Goal: Task Accomplishment & Management: Manage account settings

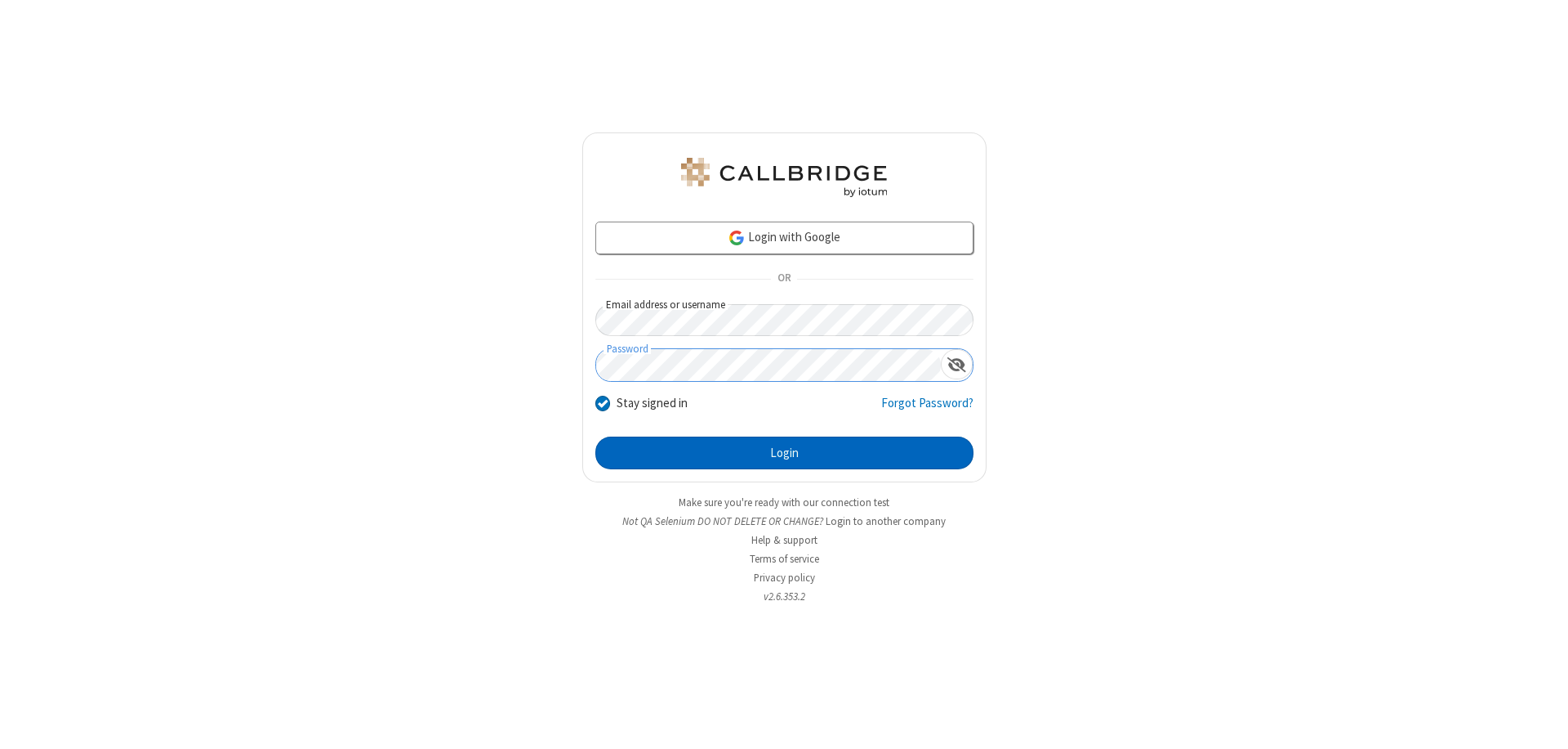
click at [784, 452] on button "Login" at bounding box center [785, 452] width 379 height 33
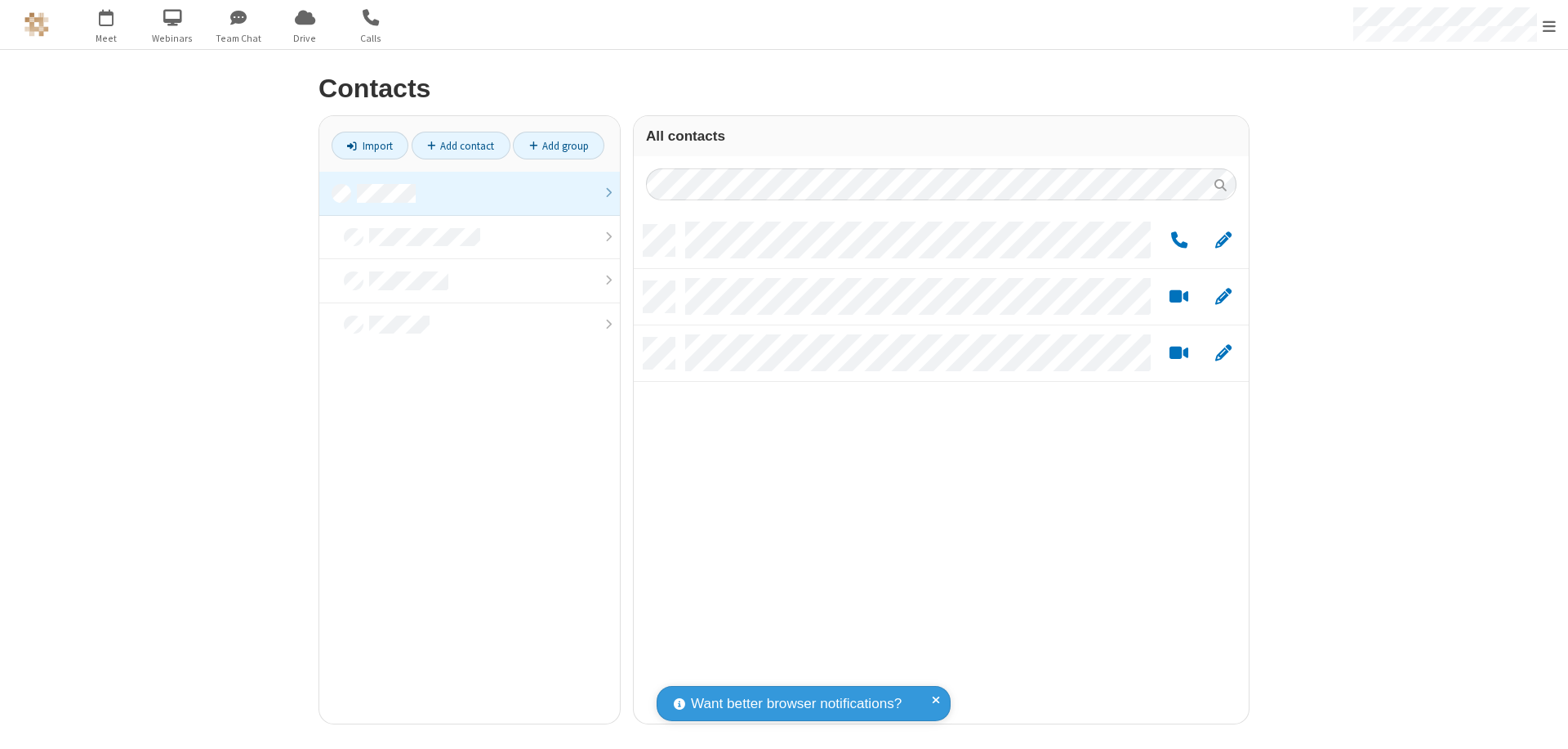
scroll to position [498, 602]
click at [469, 193] on link at bounding box center [469, 193] width 300 height 44
click at [1224, 239] on span "Edit" at bounding box center [1223, 231] width 16 height 20
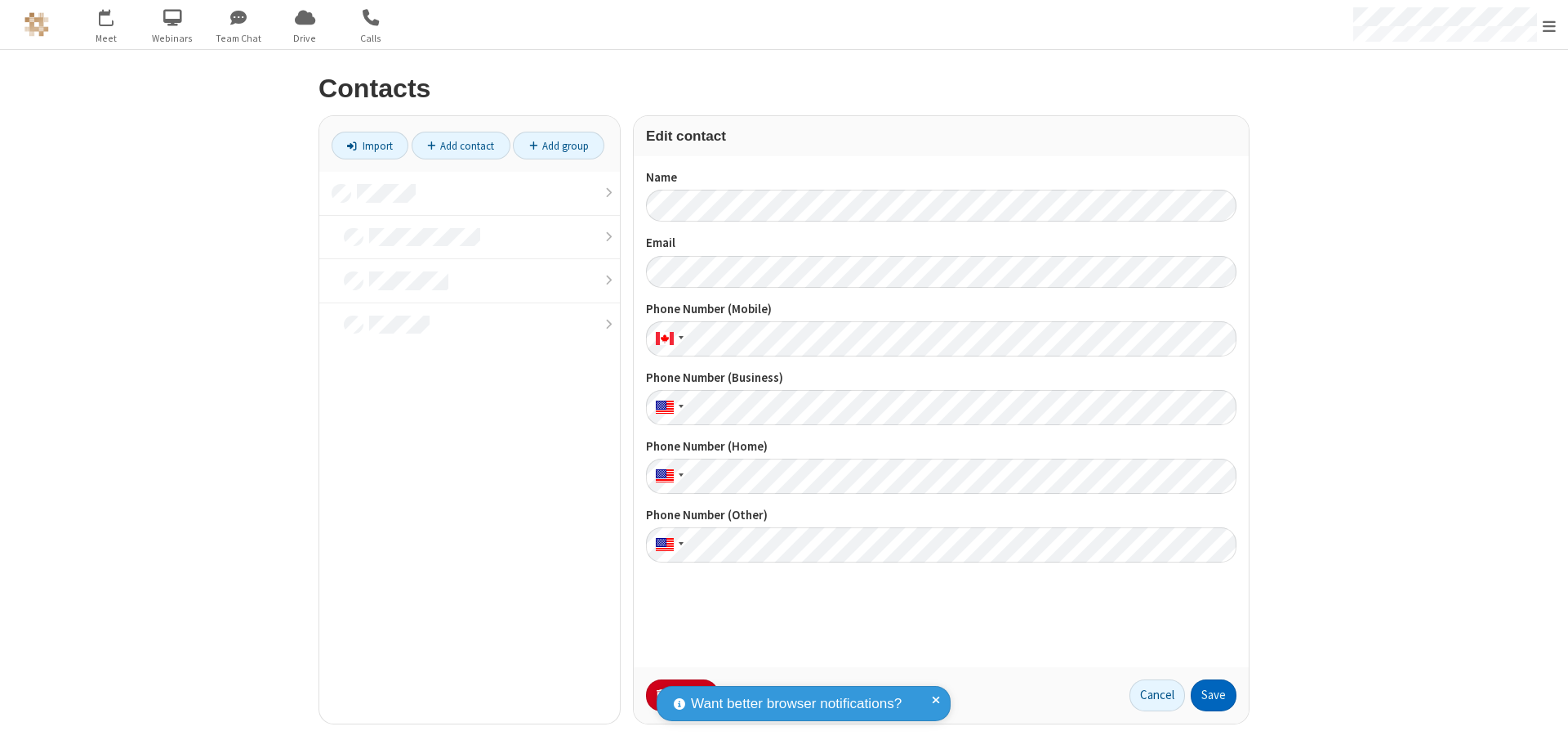
click at [1214, 694] on button "Save" at bounding box center [1214, 695] width 46 height 33
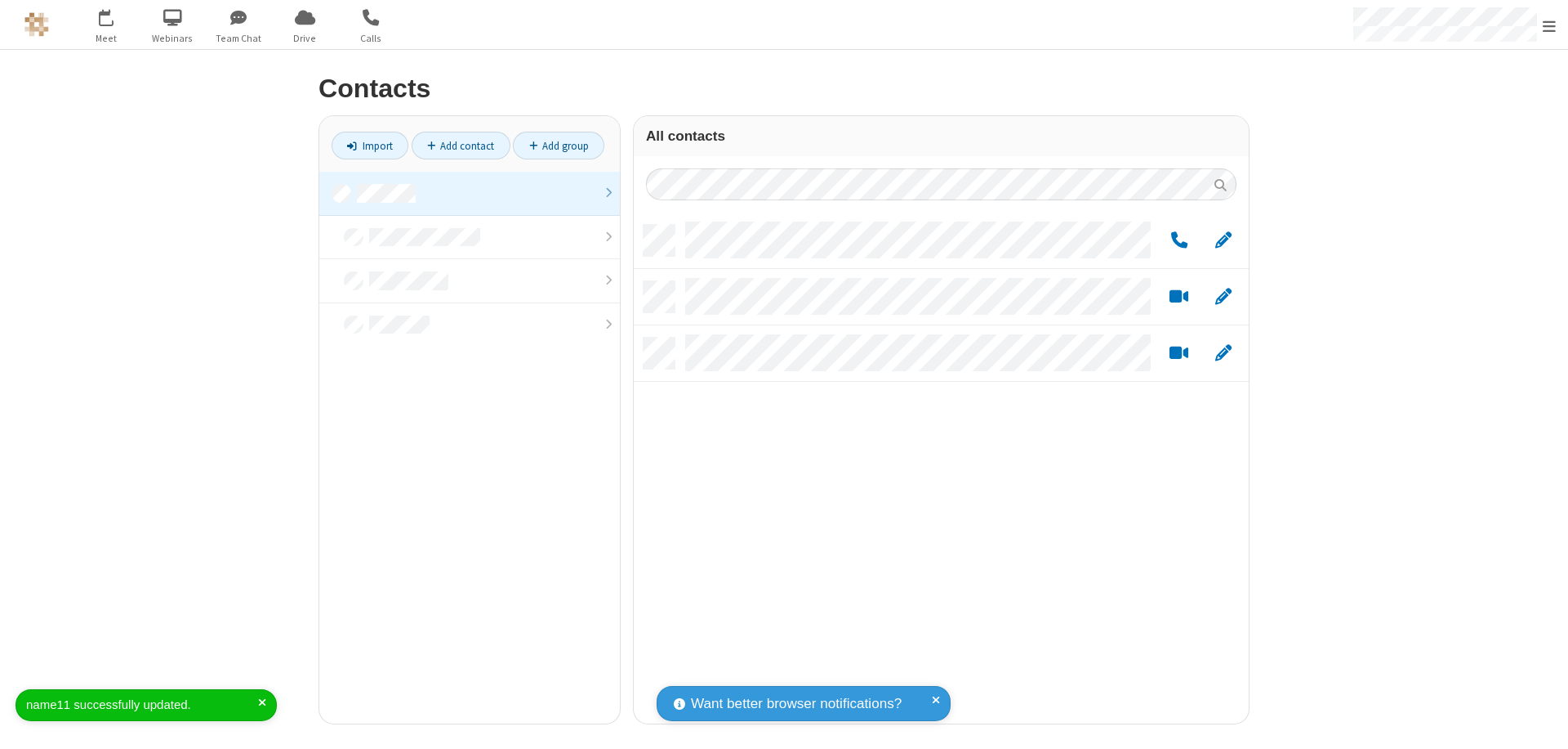
scroll to position [498, 602]
